Goal: Task Accomplishment & Management: Manage account settings

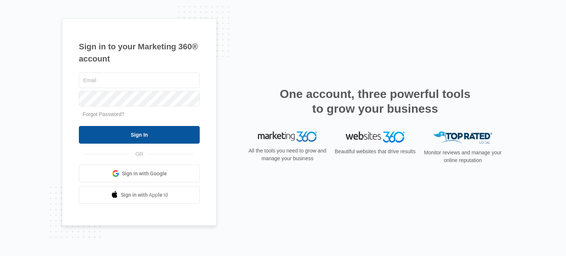
type input "[EMAIL_ADDRESS][DOMAIN_NAME]"
click at [125, 140] on input "Sign In" at bounding box center [139, 135] width 121 height 18
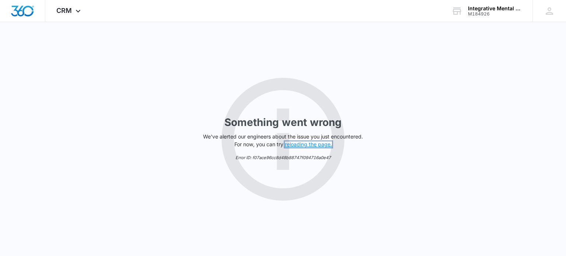
click at [312, 144] on button "reloading the page." at bounding box center [308, 145] width 47 height 6
click at [301, 146] on button "reloading the page." at bounding box center [308, 145] width 47 height 6
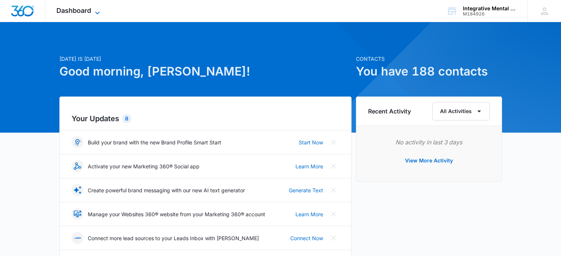
click at [93, 10] on icon at bounding box center [97, 12] width 9 height 9
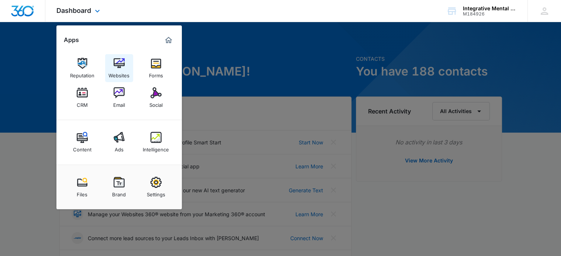
click at [114, 62] on img at bounding box center [119, 63] width 11 height 11
